Goal: Obtain resource: Download file/media

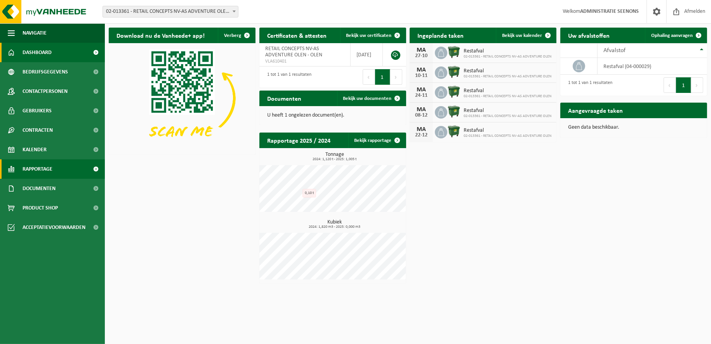
click at [78, 164] on link "Rapportage" at bounding box center [52, 168] width 105 height 19
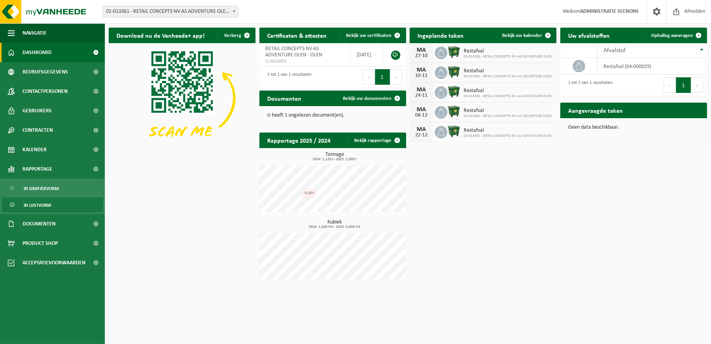
click at [66, 206] on link "In lijstvorm" at bounding box center [52, 204] width 101 height 15
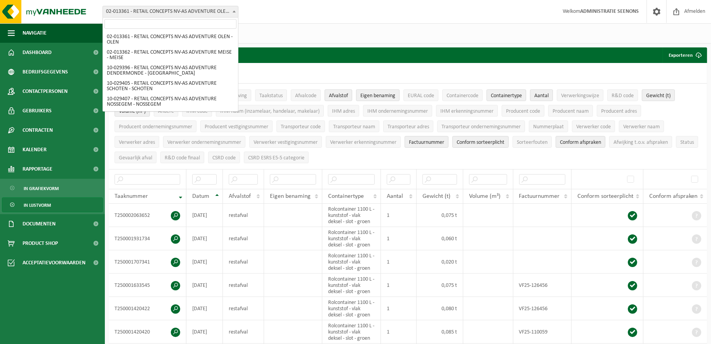
click at [215, 12] on span "02-013361 - RETAIL CONCEPTS NV-AS ADVENTURE OLEN - OLEN" at bounding box center [170, 11] width 135 height 11
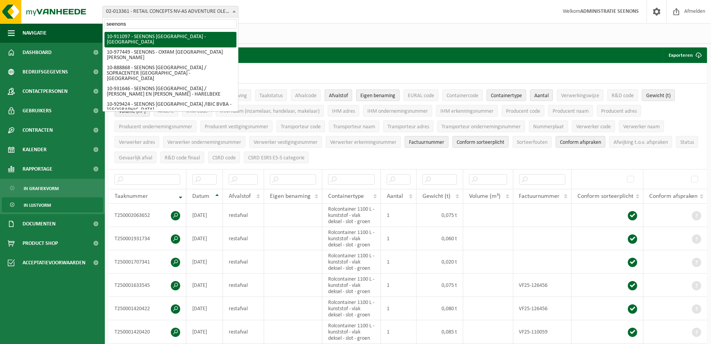
type input "seenons"
select select "124943"
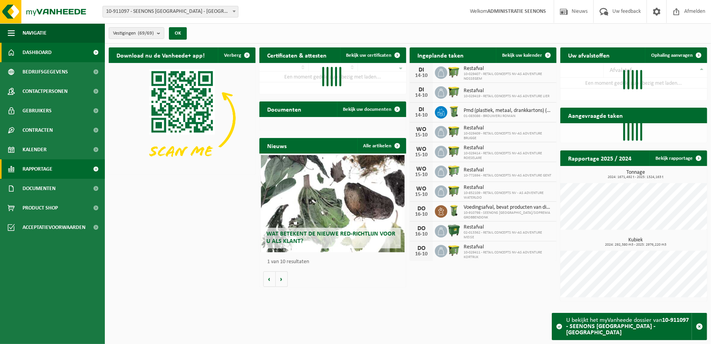
click at [47, 167] on span "Rapportage" at bounding box center [38, 168] width 30 height 19
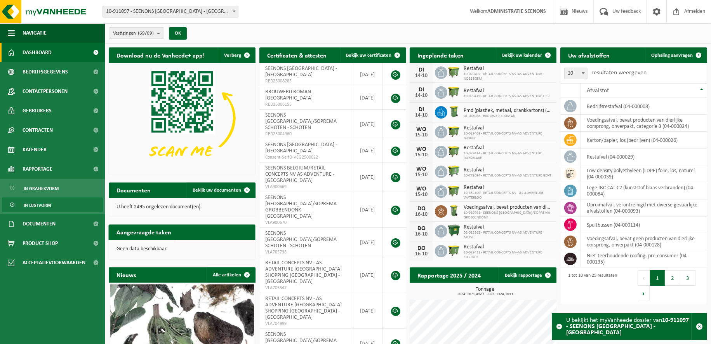
click at [51, 205] on link "In lijstvorm" at bounding box center [52, 204] width 101 height 15
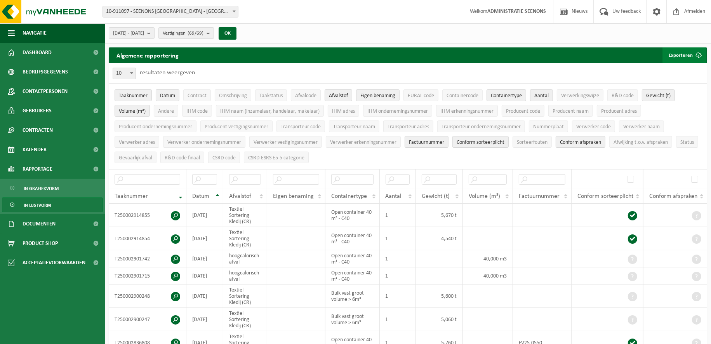
click at [680, 56] on button "Exporteren" at bounding box center [684, 55] width 44 height 16
click at [671, 87] on link "Alle beschikbare kolommen" at bounding box center [670, 86] width 70 height 16
